Goal: Task Accomplishment & Management: Manage account settings

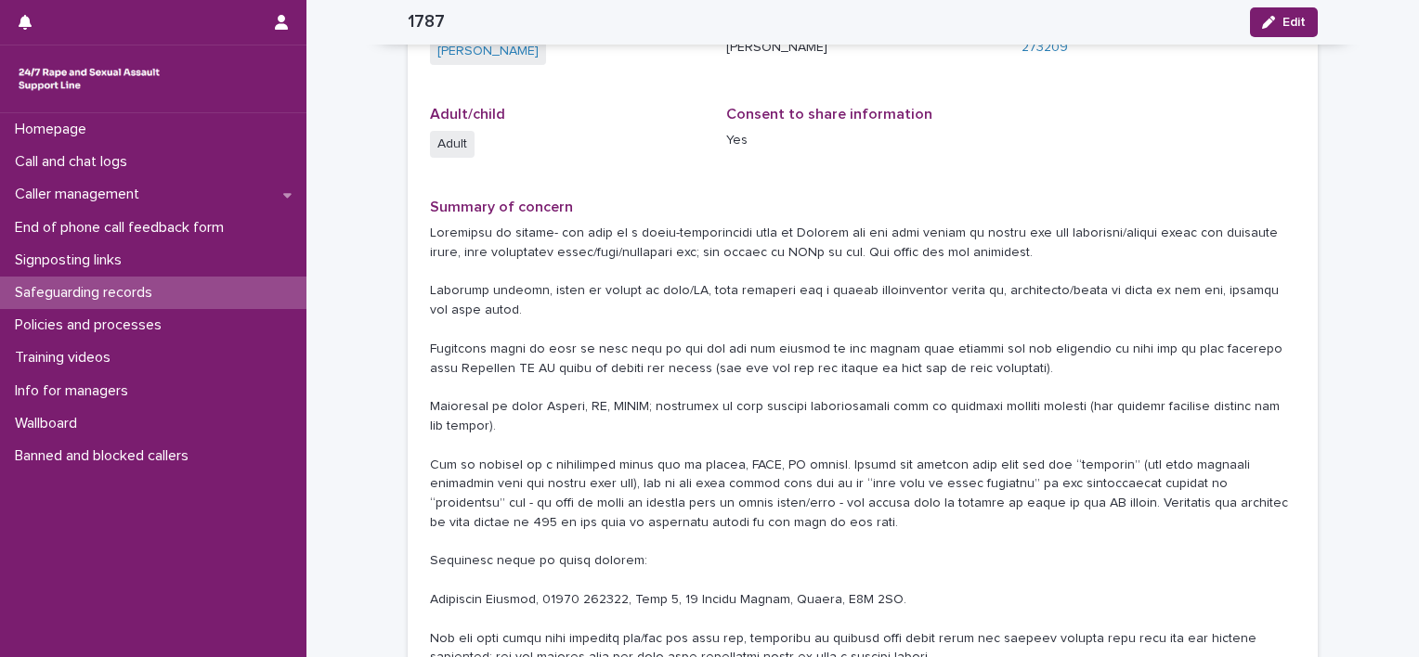
scroll to position [279, 0]
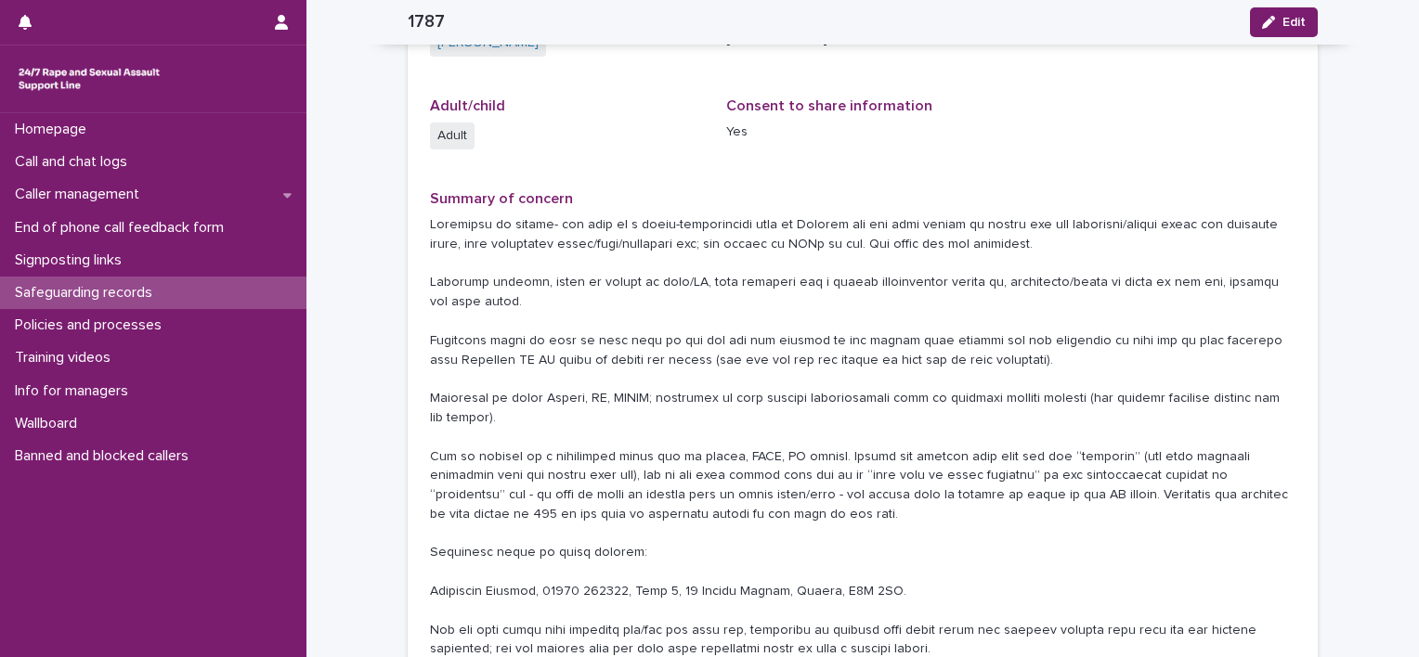
click at [616, 225] on p at bounding box center [862, 456] width 865 height 483
drag, startPoint x: 617, startPoint y: 225, endPoint x: 715, endPoint y: 229, distance: 98.5
click at [715, 229] on p at bounding box center [862, 456] width 865 height 483
click at [949, 302] on p at bounding box center [862, 456] width 865 height 483
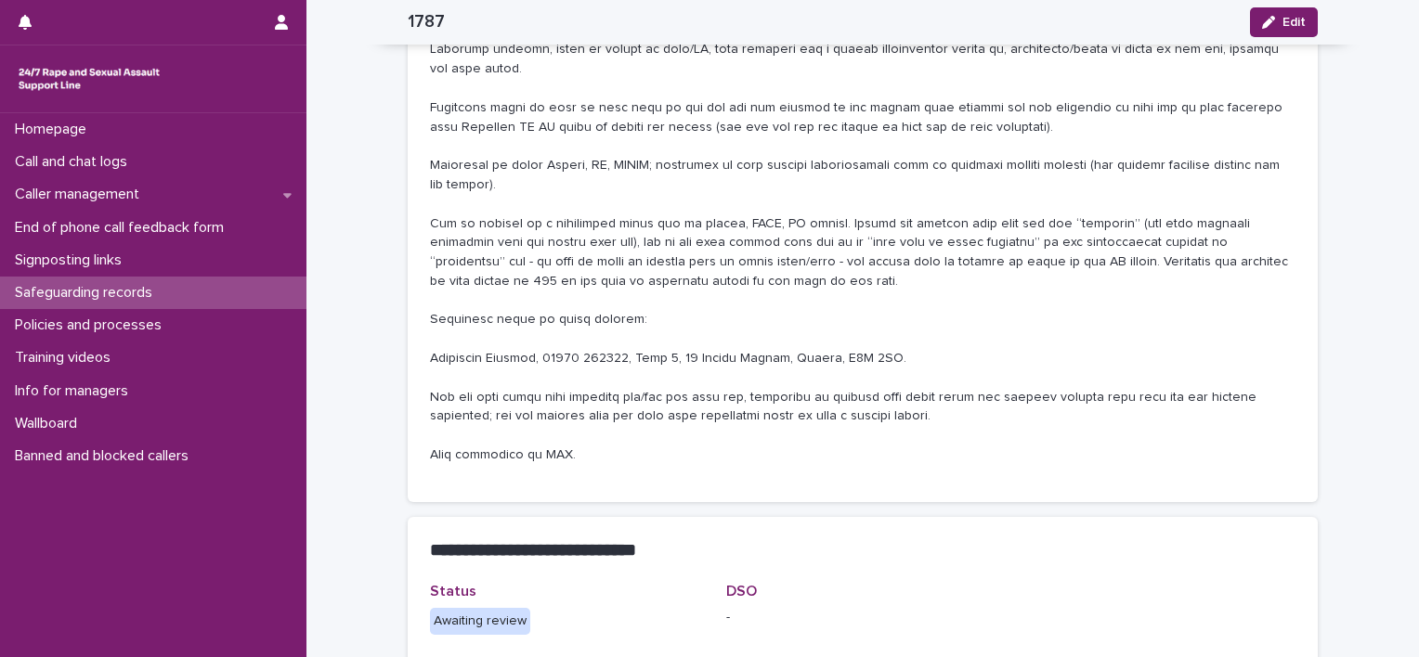
scroll to position [557, 0]
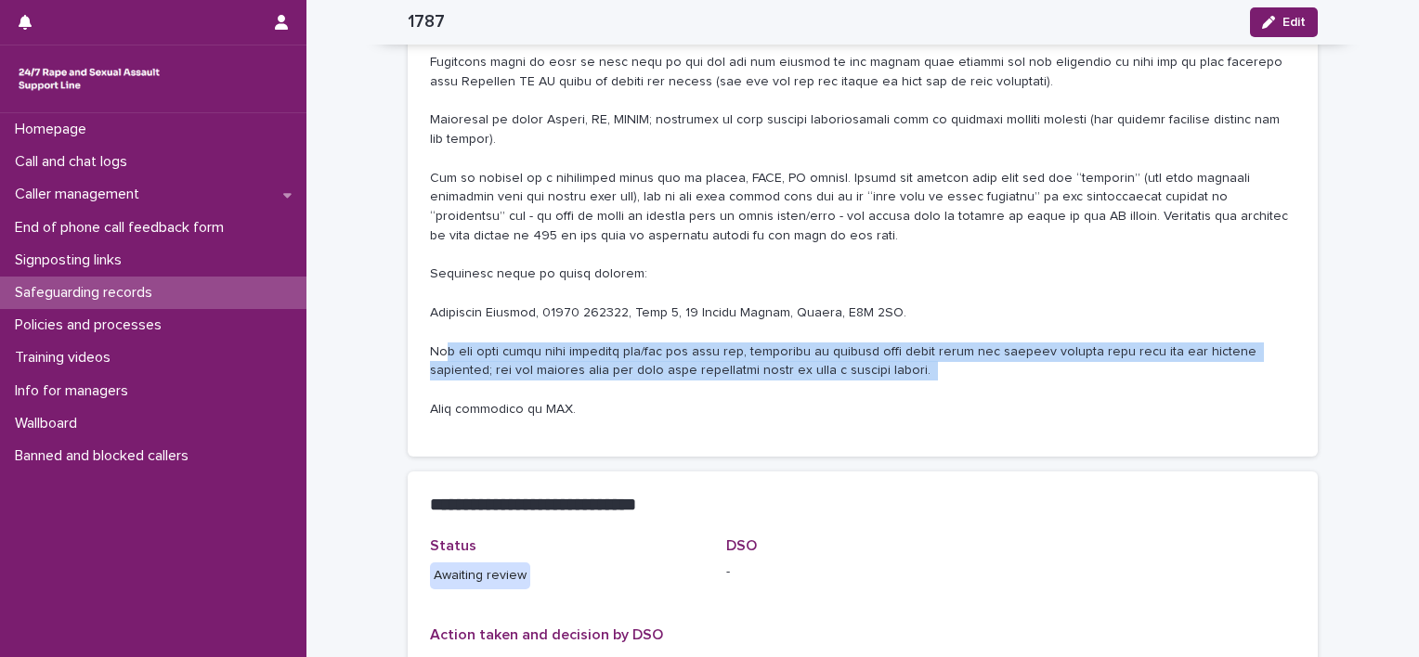
drag, startPoint x: 435, startPoint y: 354, endPoint x: 676, endPoint y: 389, distance: 244.0
click at [676, 389] on p at bounding box center [862, 178] width 865 height 483
drag, startPoint x: 676, startPoint y: 389, endPoint x: 625, endPoint y: 398, distance: 51.9
click at [626, 398] on p at bounding box center [862, 178] width 865 height 483
click at [563, 349] on p at bounding box center [862, 178] width 865 height 483
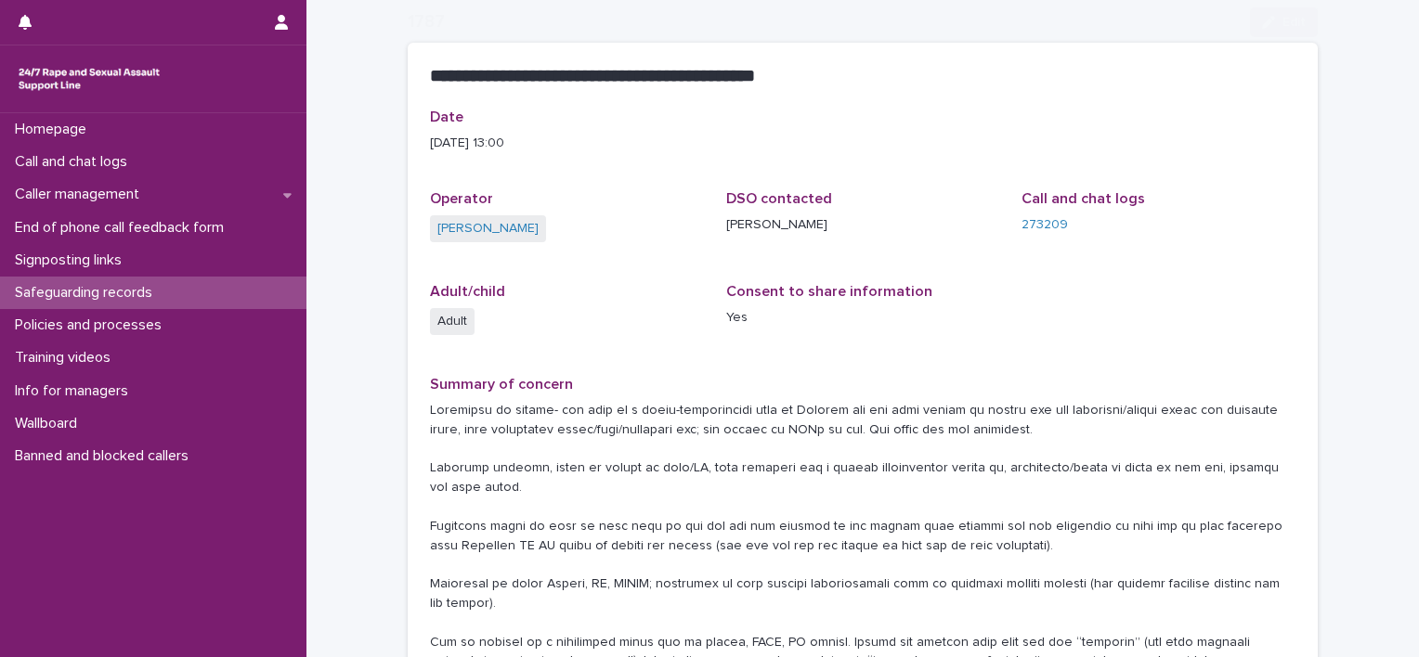
scroll to position [186, 0]
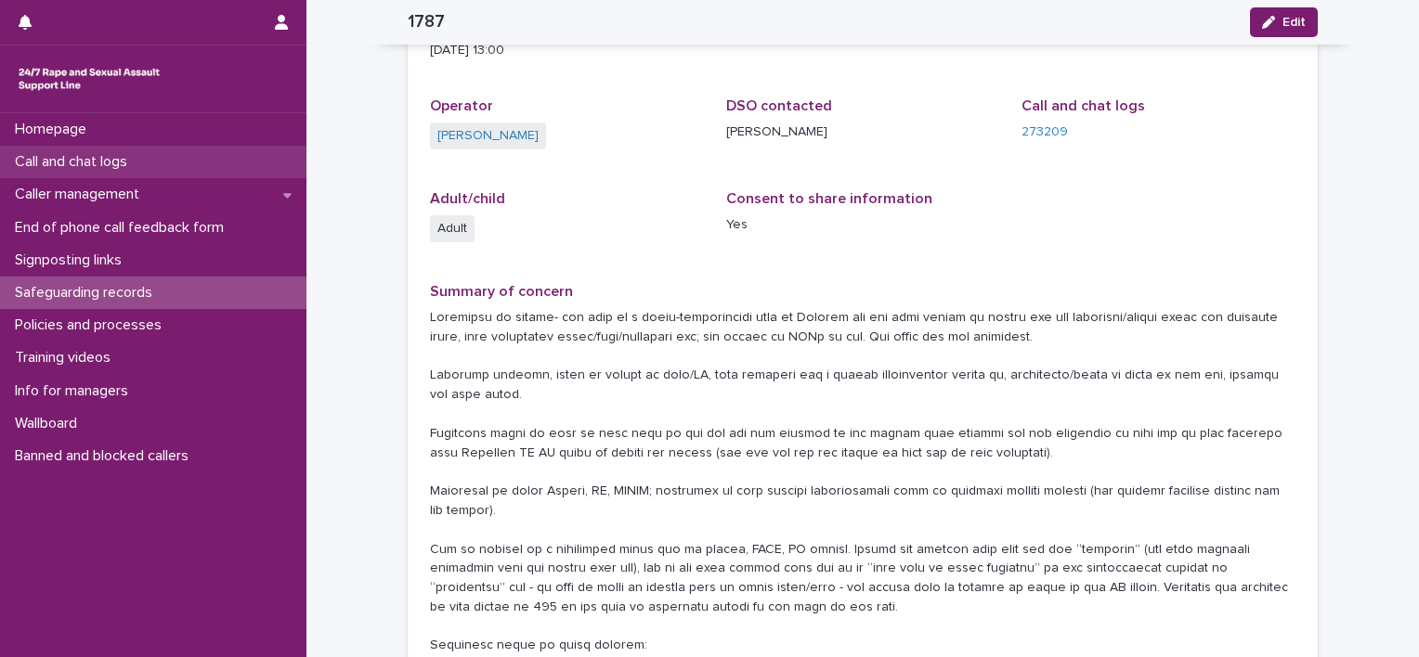
click at [93, 167] on p "Call and chat logs" at bounding box center [74, 162] width 135 height 18
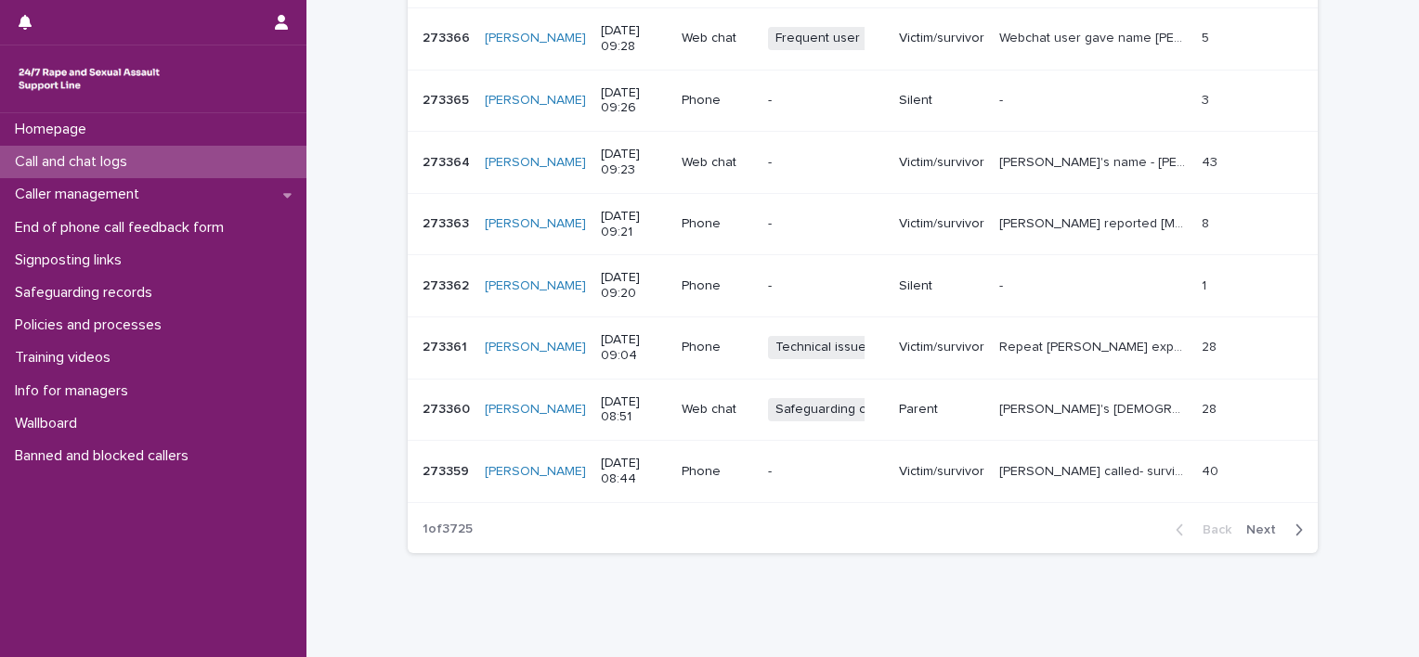
scroll to position [535, 0]
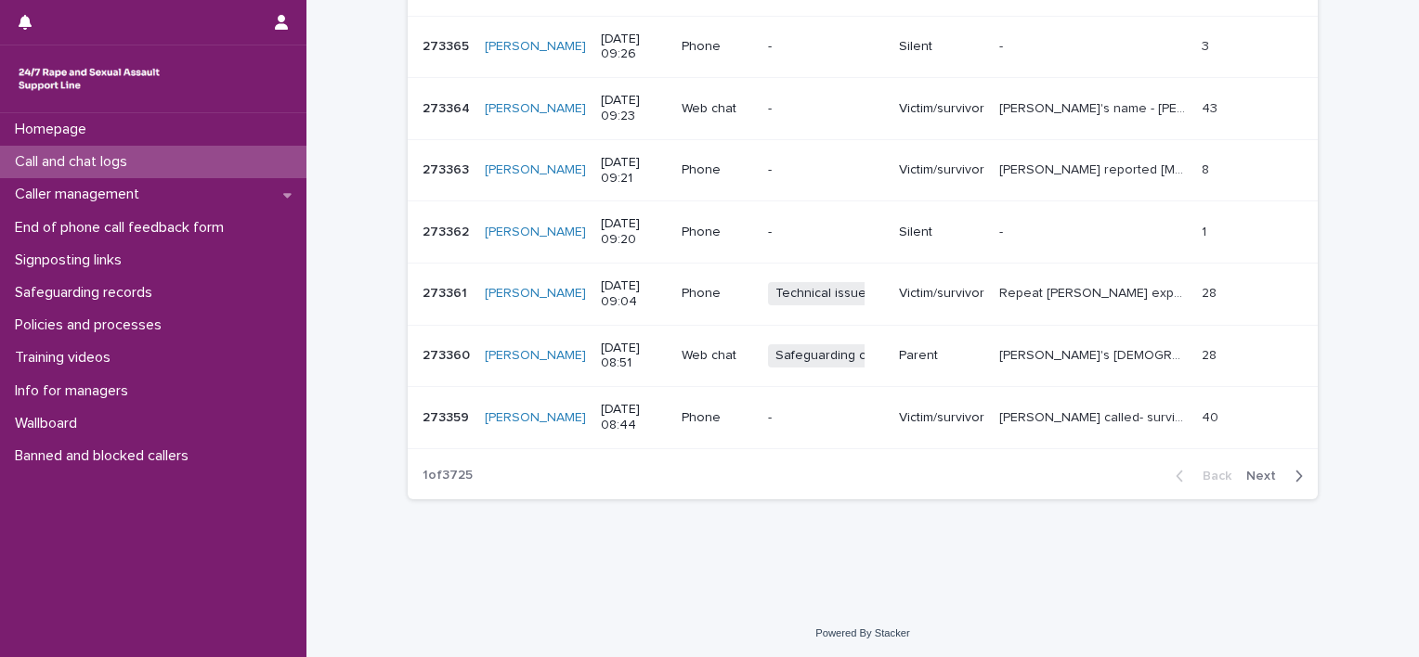
click at [1266, 474] on span "Next" at bounding box center [1266, 476] width 41 height 13
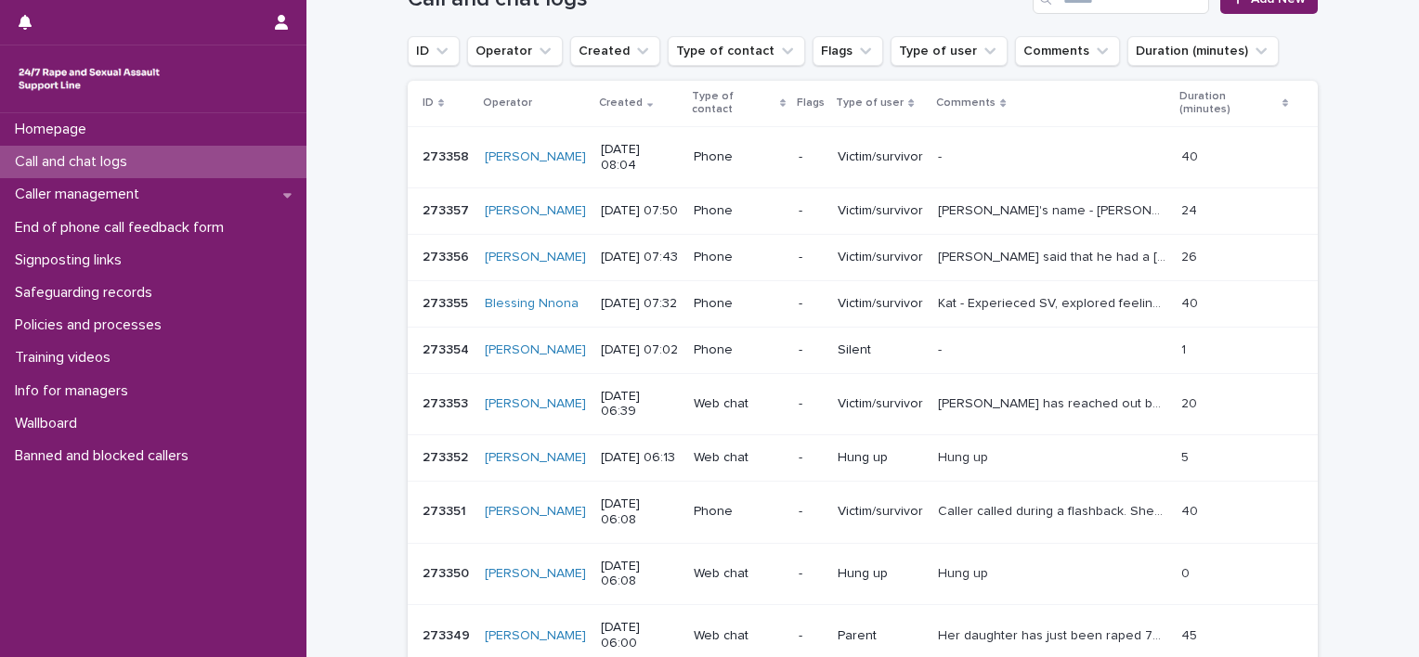
scroll to position [163, 0]
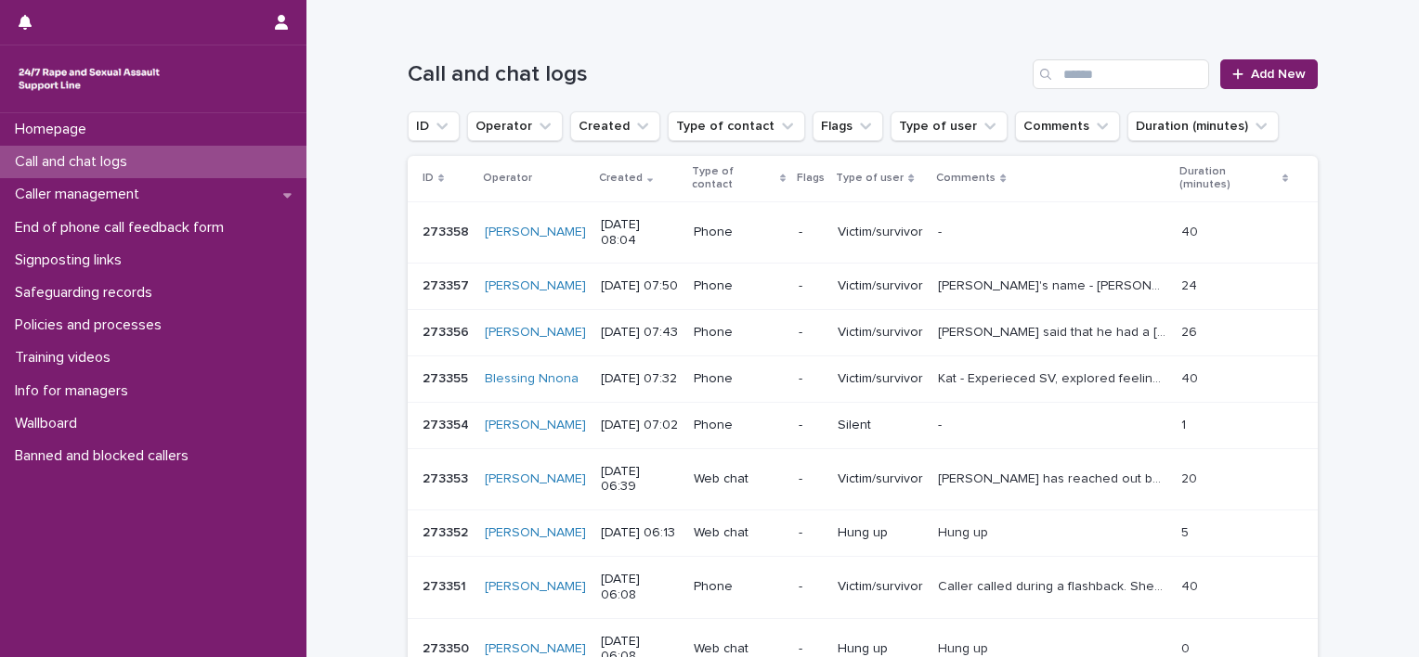
click at [981, 219] on div "- -" at bounding box center [1051, 232] width 227 height 31
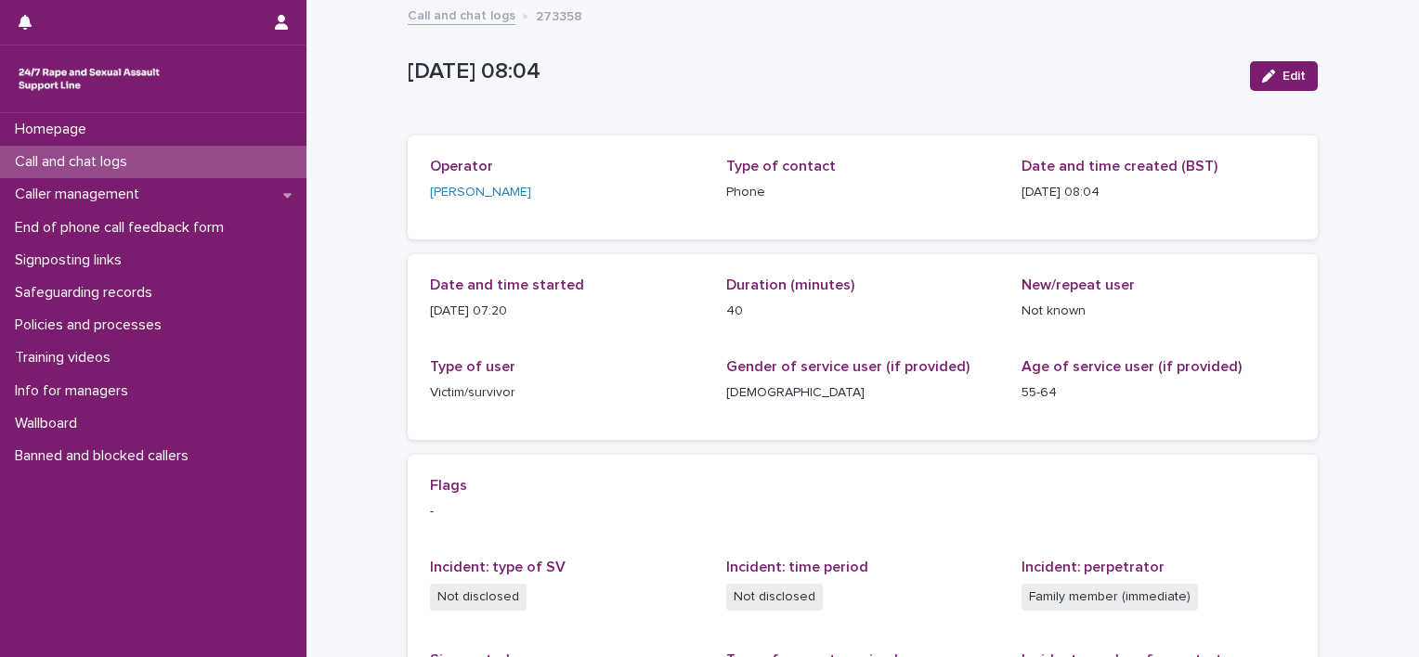
click at [1282, 70] on span "Edit" at bounding box center [1293, 76] width 23 height 13
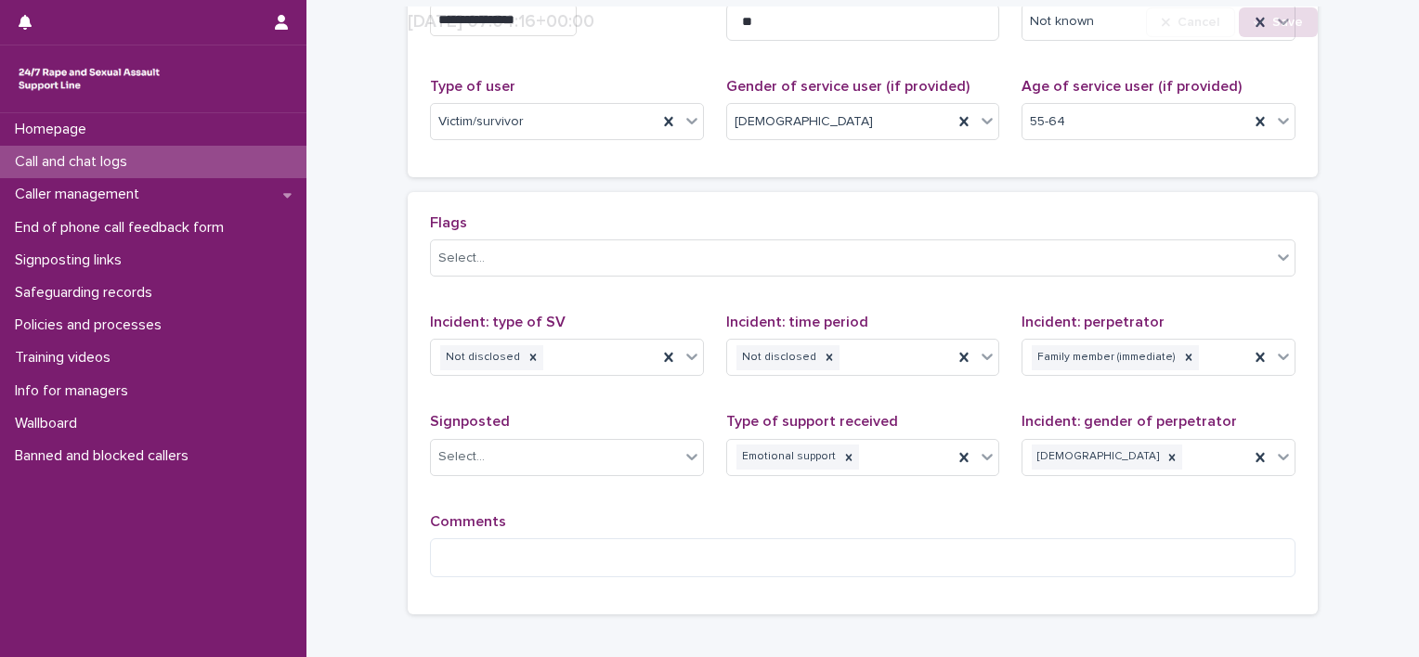
scroll to position [435, 0]
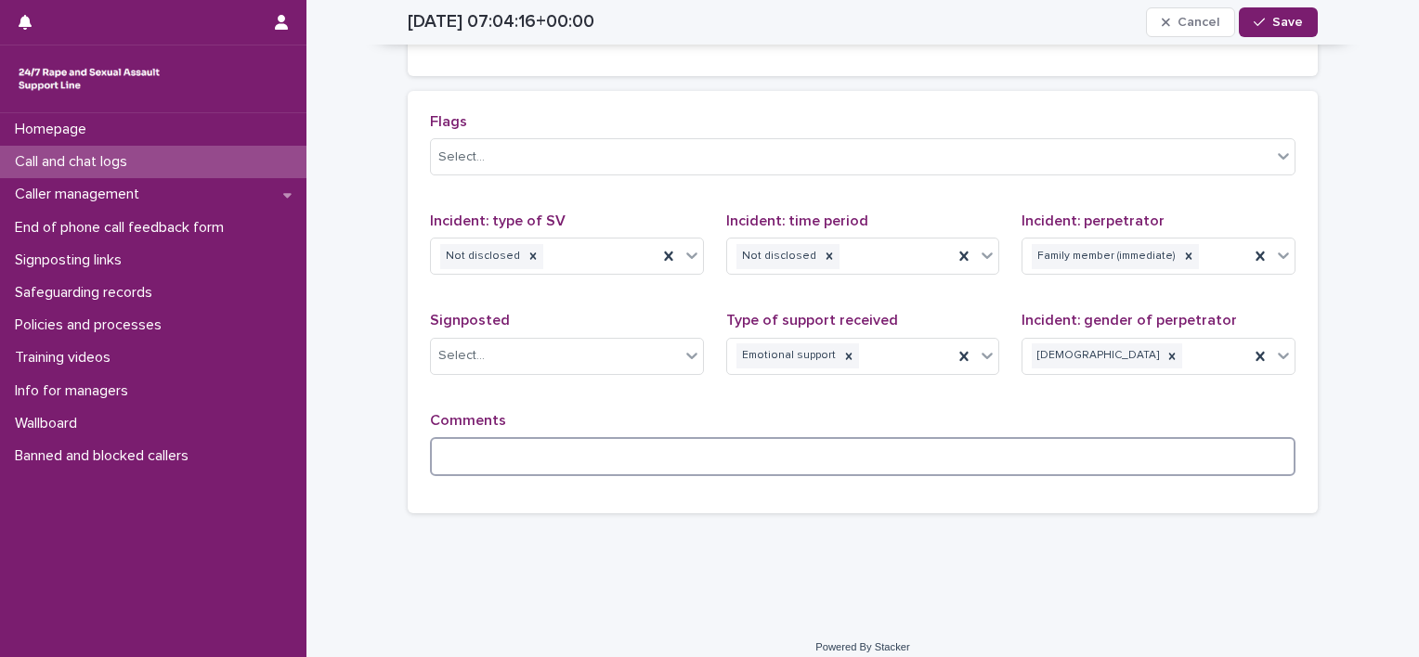
click at [531, 437] on textarea at bounding box center [862, 457] width 865 height 40
paste textarea "**********"
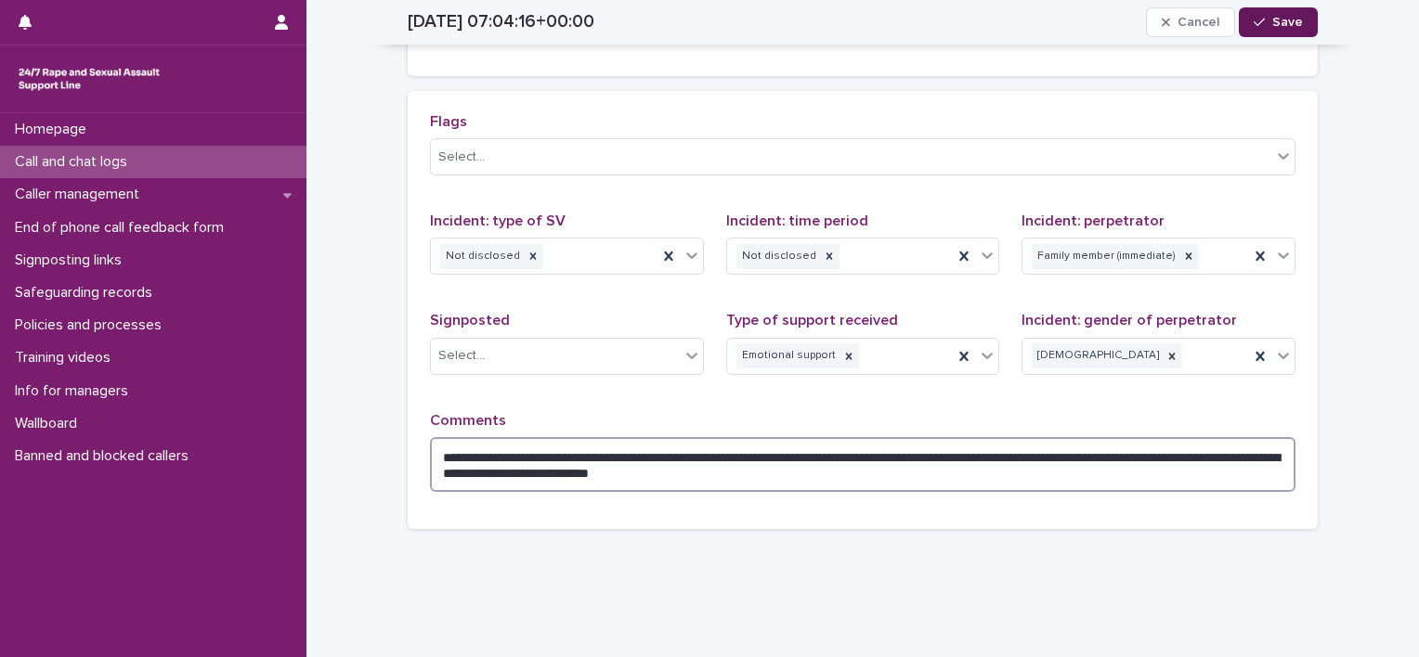
type textarea "**********"
click at [1268, 10] on button "Save" at bounding box center [1278, 22] width 79 height 30
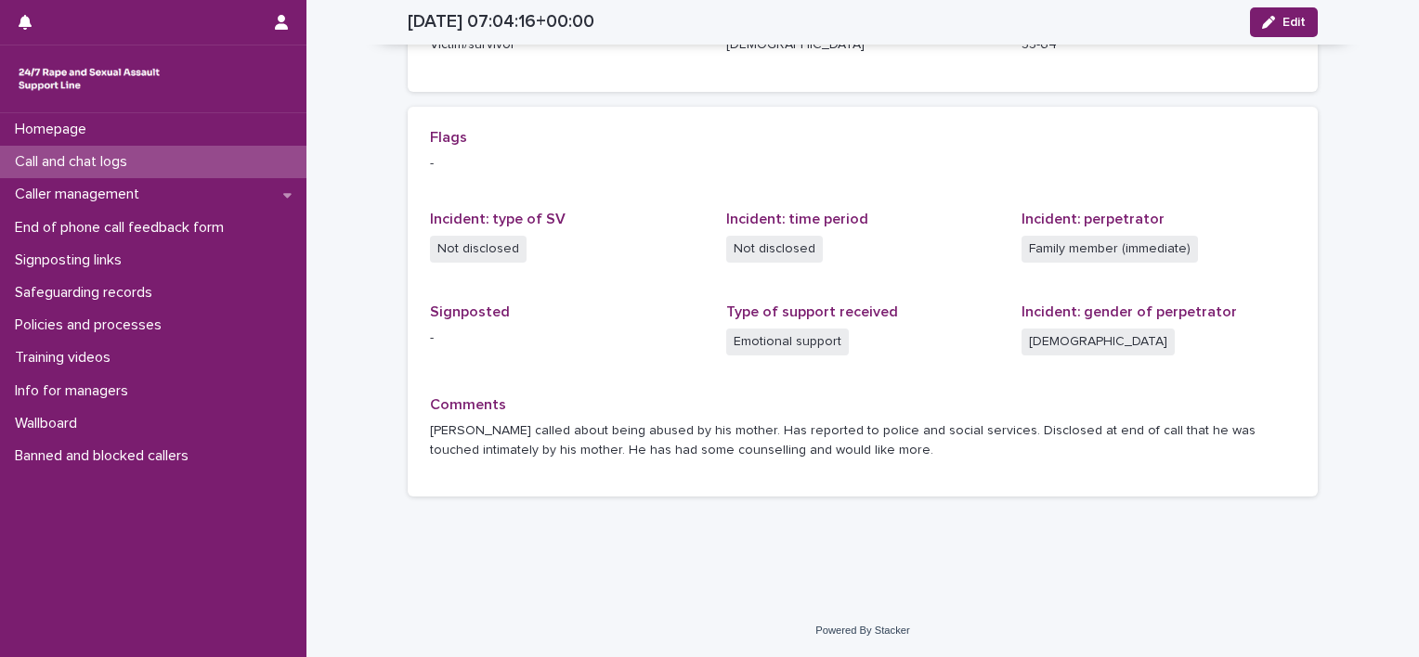
scroll to position [348, 0]
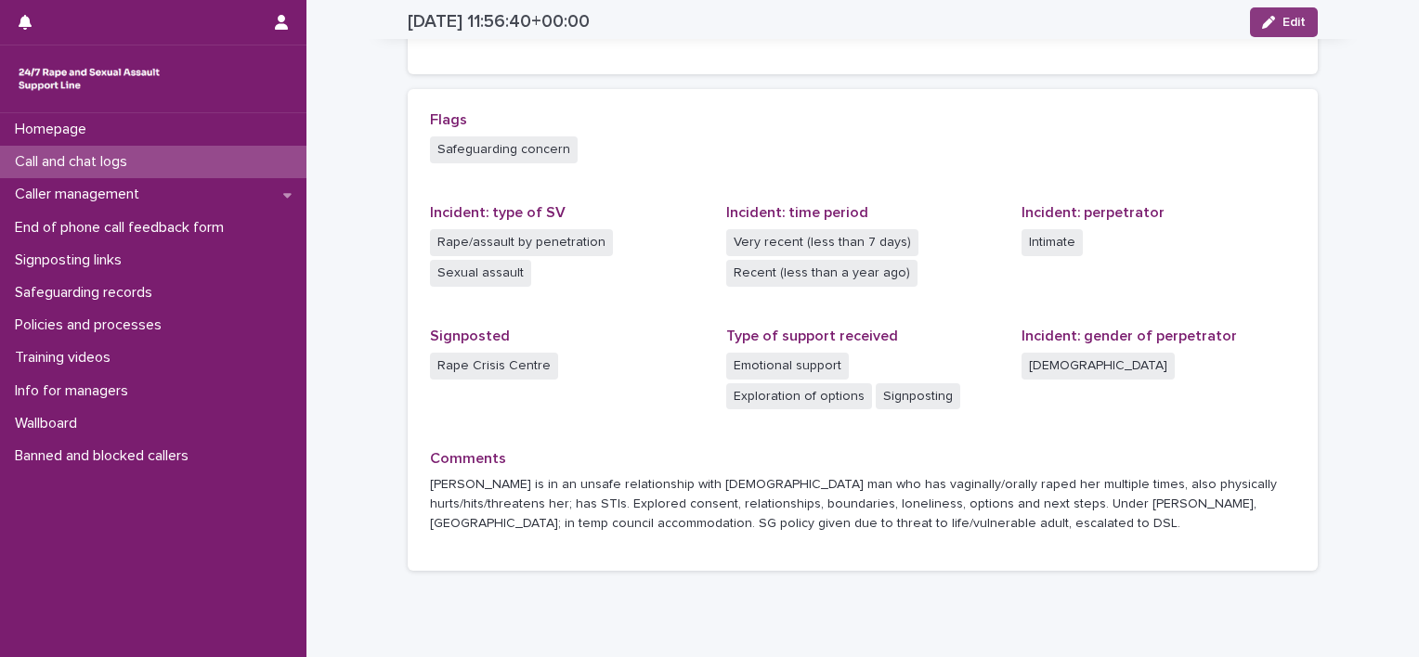
scroll to position [439, 0]
